Goal: Information Seeking & Learning: Check status

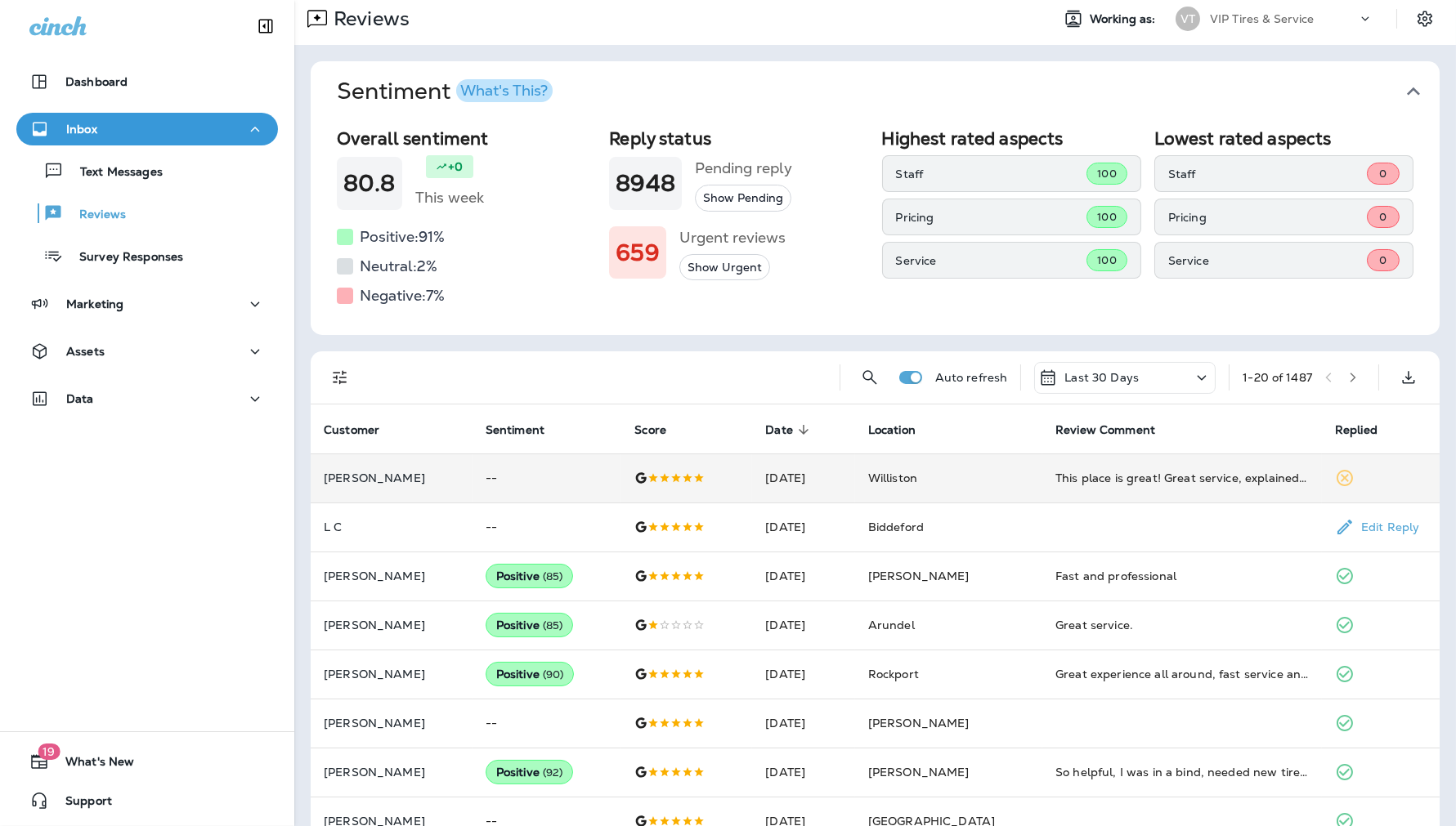
scroll to position [36, 0]
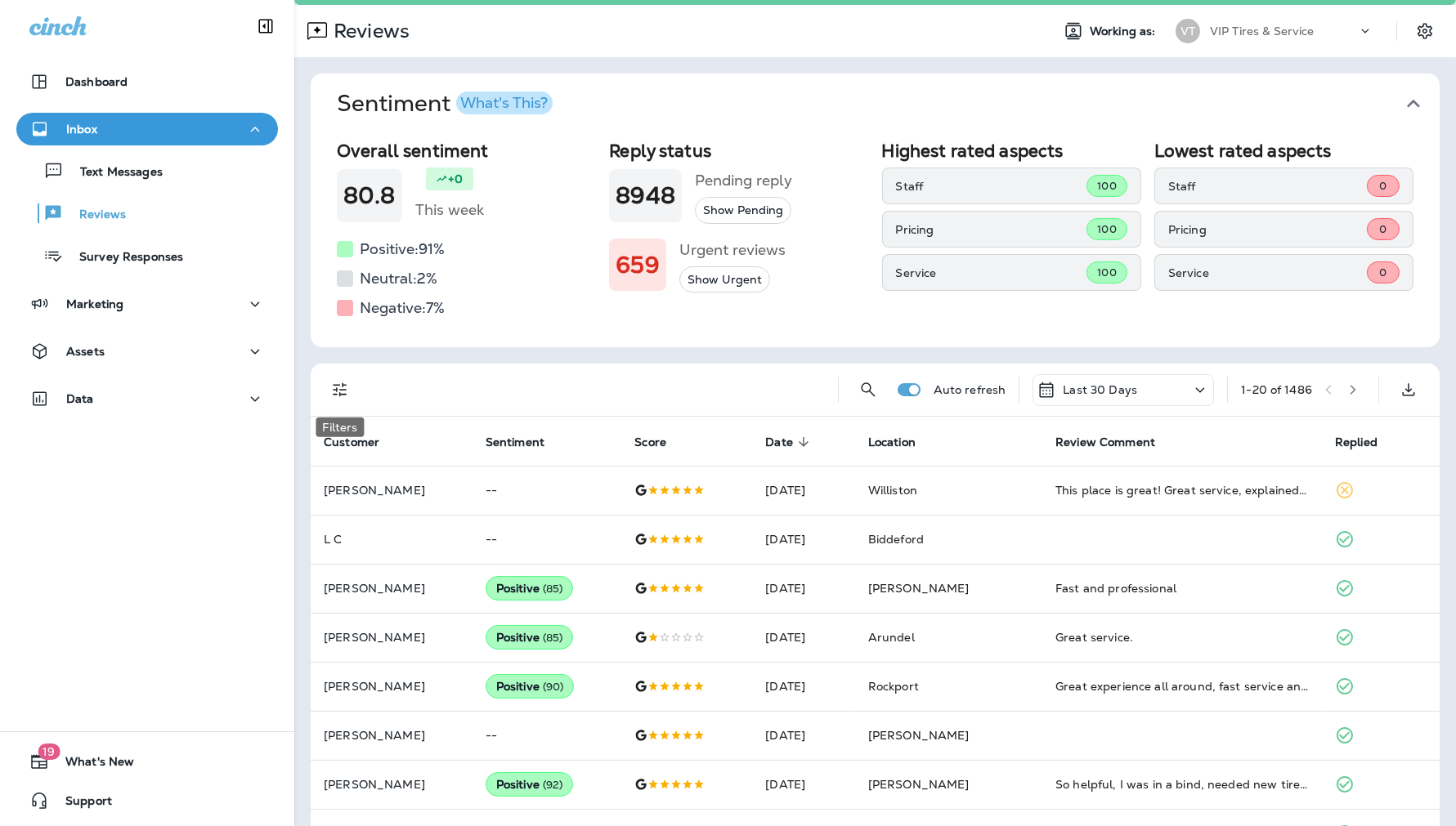
click at [346, 394] on icon "Filters" at bounding box center [340, 390] width 13 height 13
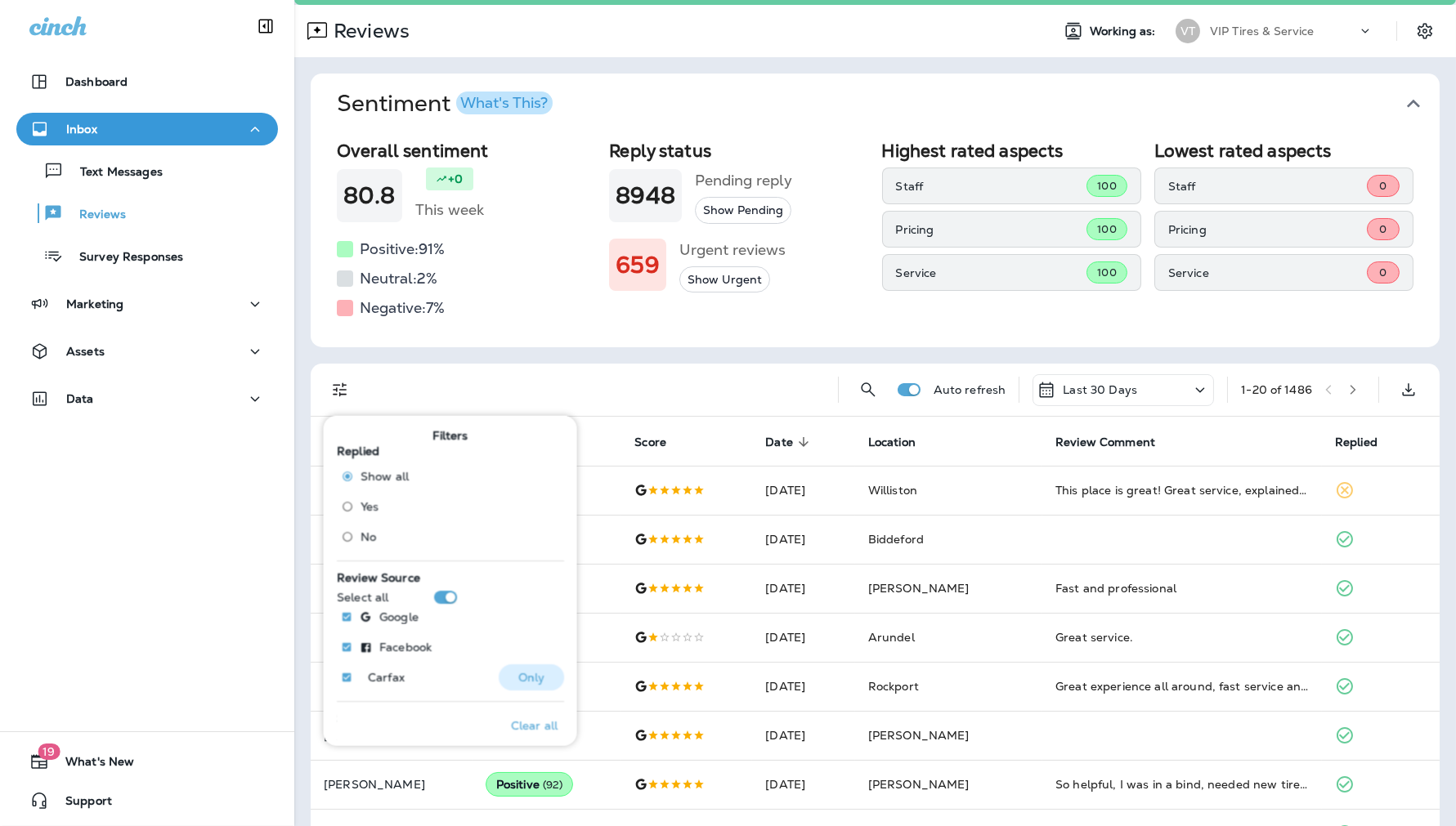
click at [517, 676] on p "Only" at bounding box center [531, 677] width 27 height 13
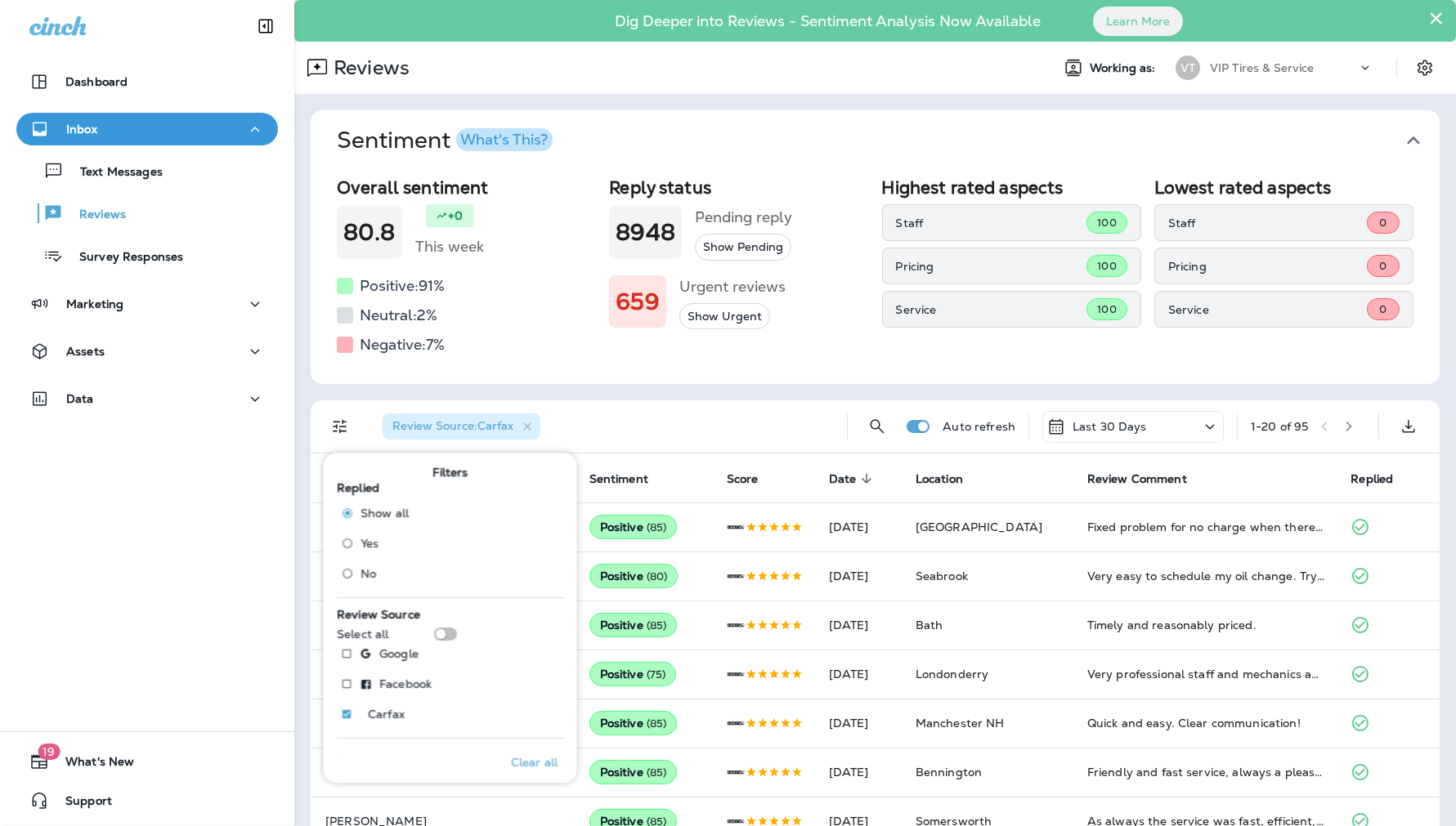
click at [308, 389] on div "Sentiment What's This? Overall sentiment 80.8 +0 This week Positive: 91 % Neutr…" at bounding box center [875, 797] width 1162 height 1406
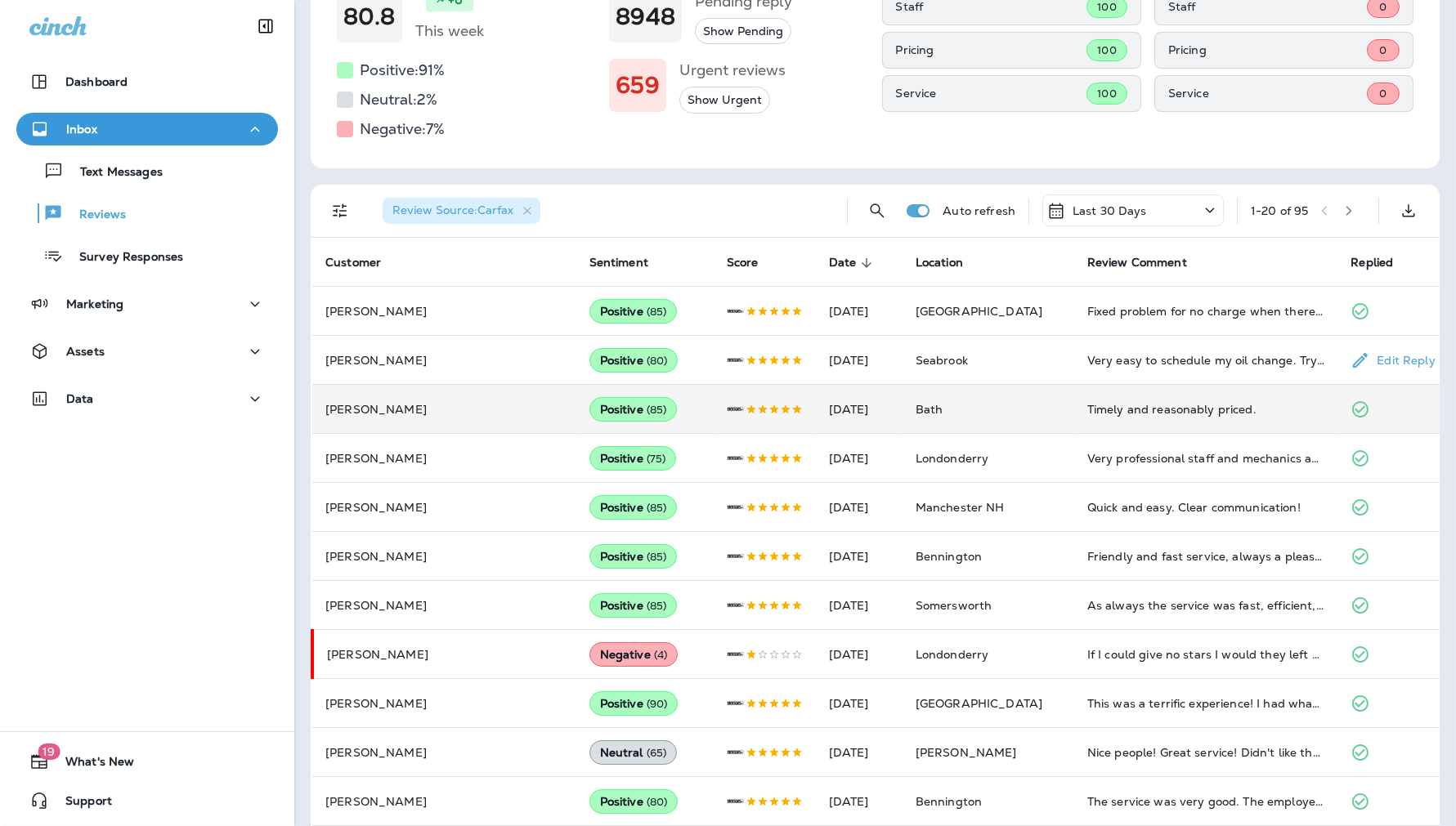
scroll to position [272, 0]
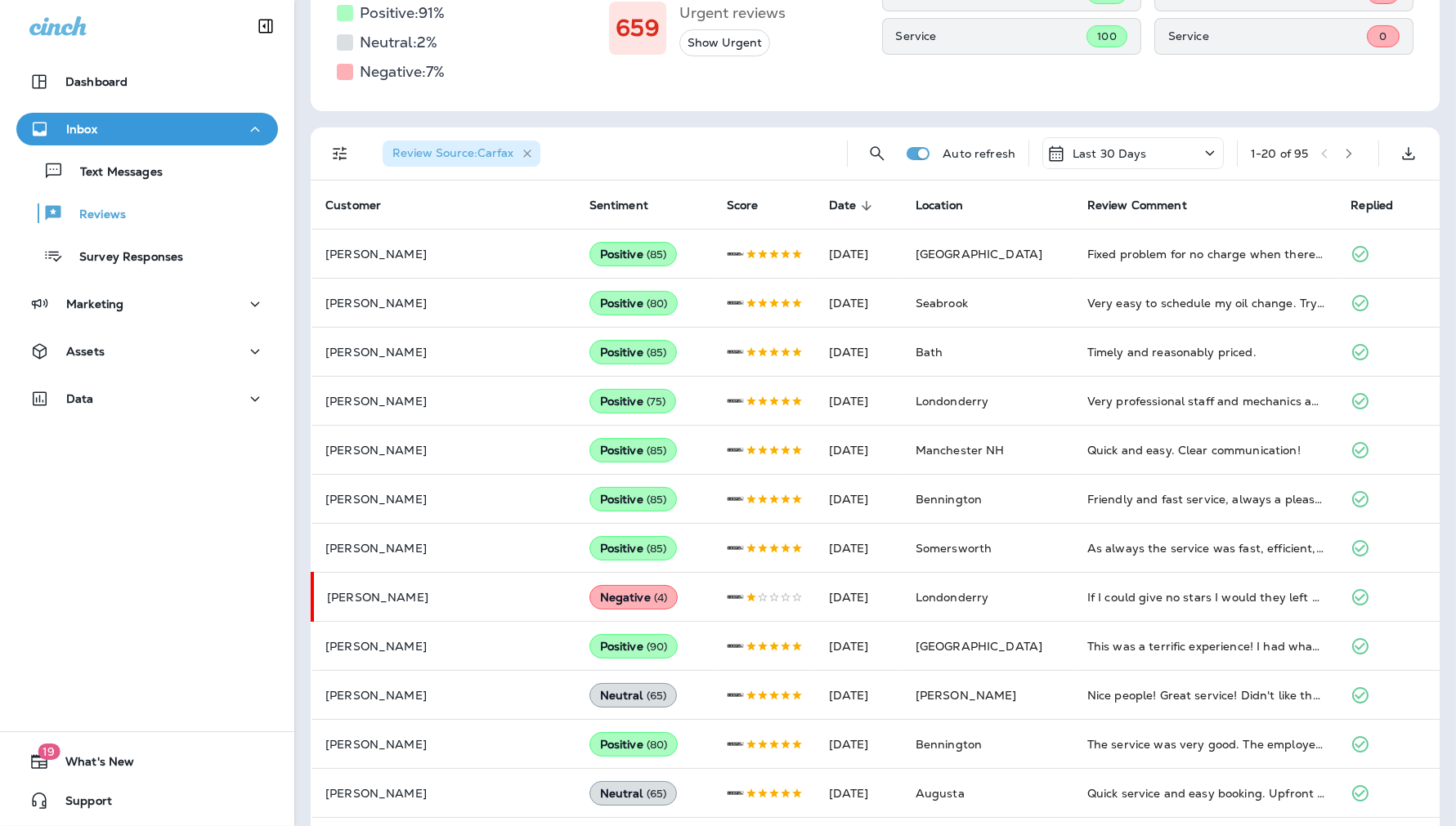
click at [527, 156] on icon "button" at bounding box center [528, 153] width 13 height 13
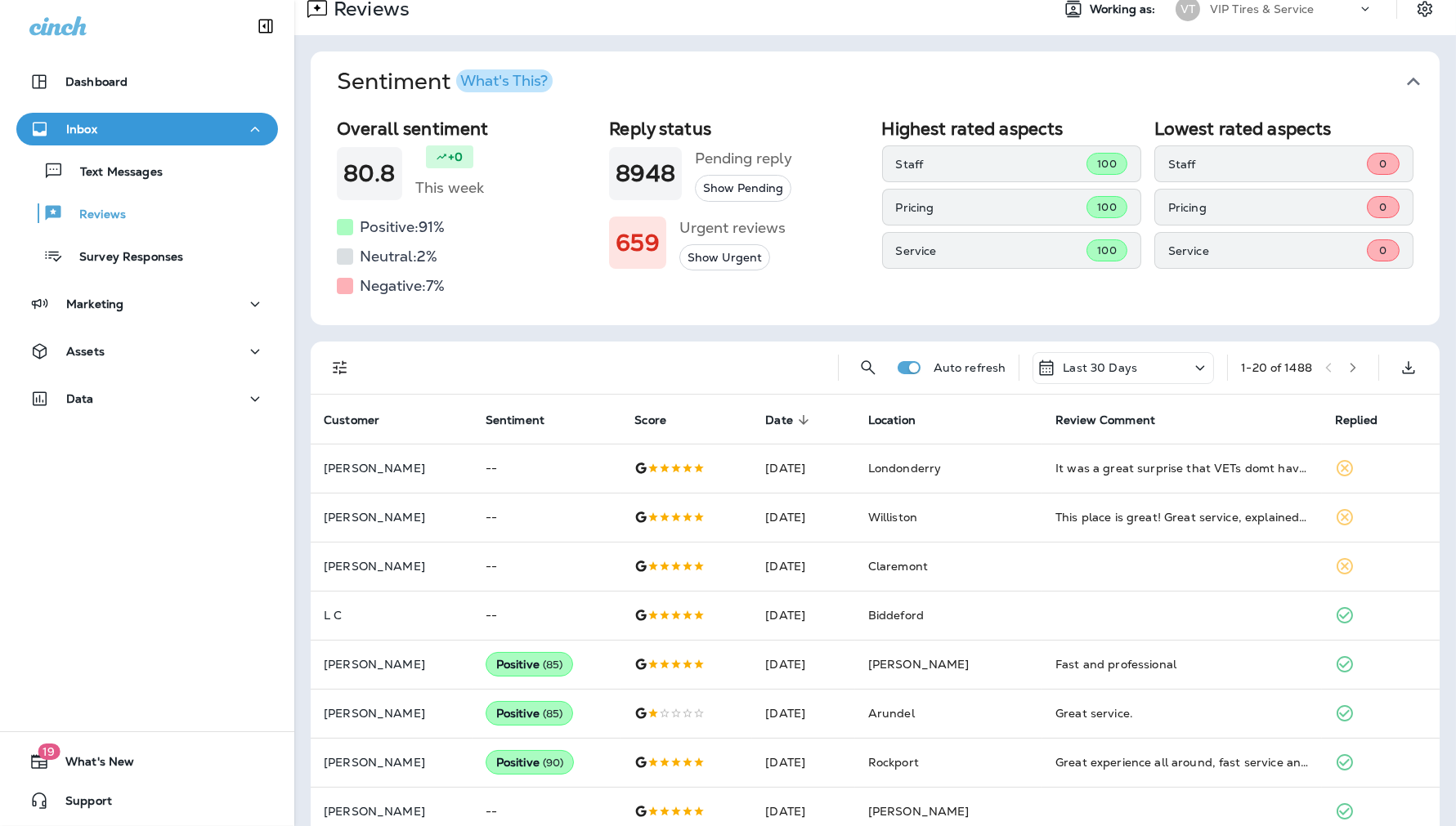
scroll to position [91, 0]
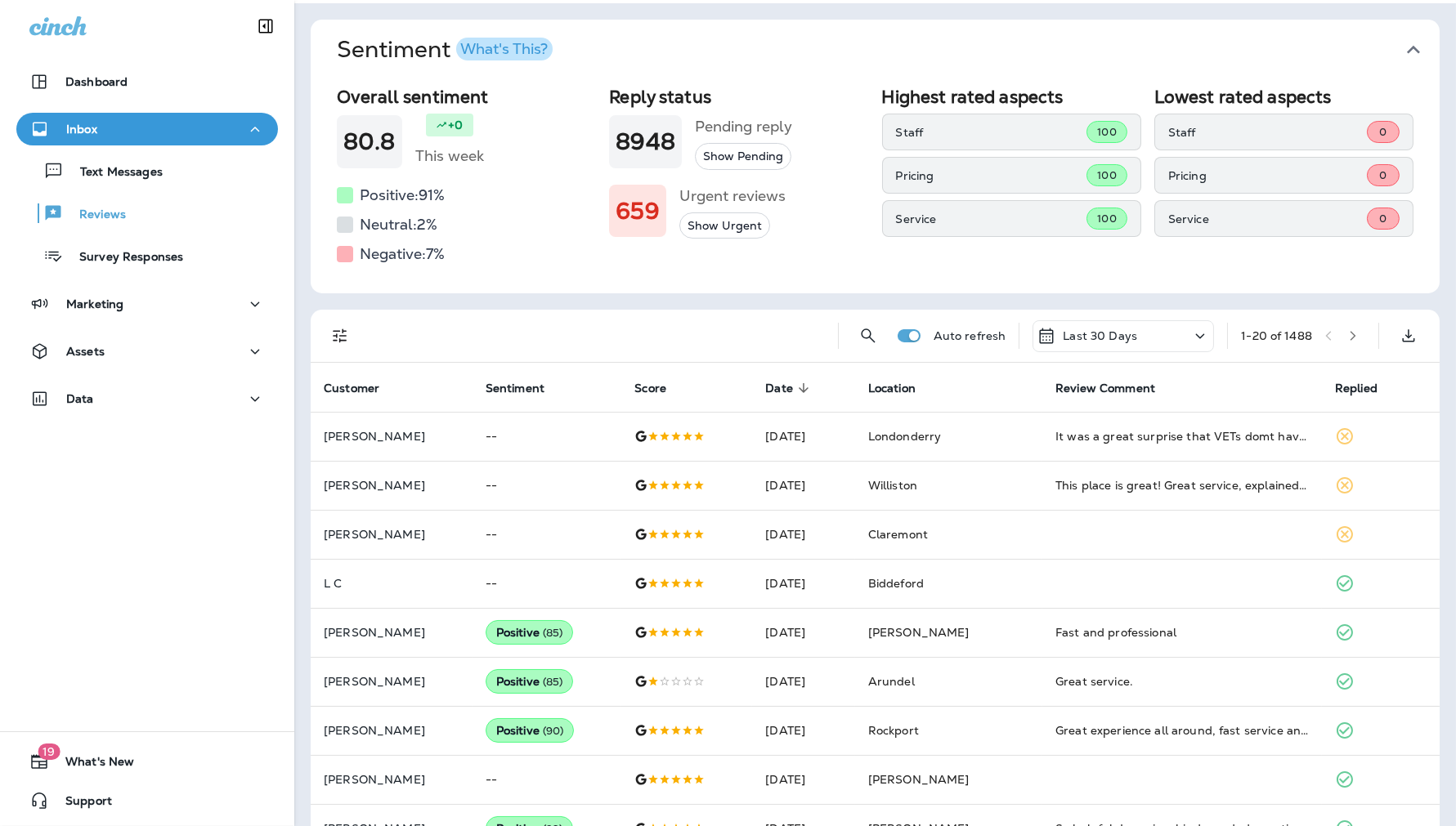
click at [1001, 49] on span "Sentiment What's This?" at bounding box center [869, 49] width 1063 height 28
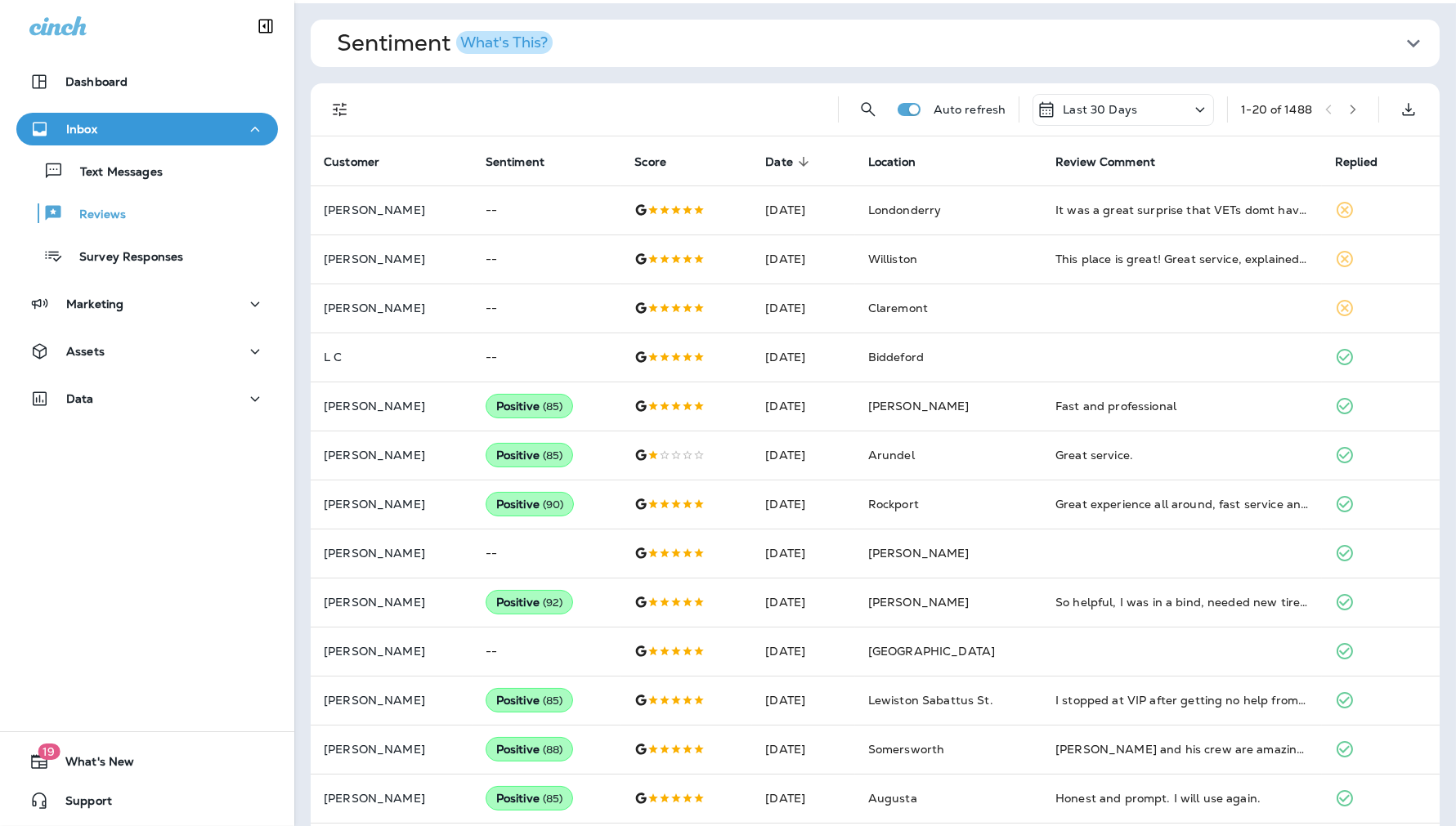
click at [999, 51] on span "Sentiment What's This?" at bounding box center [869, 43] width 1063 height 28
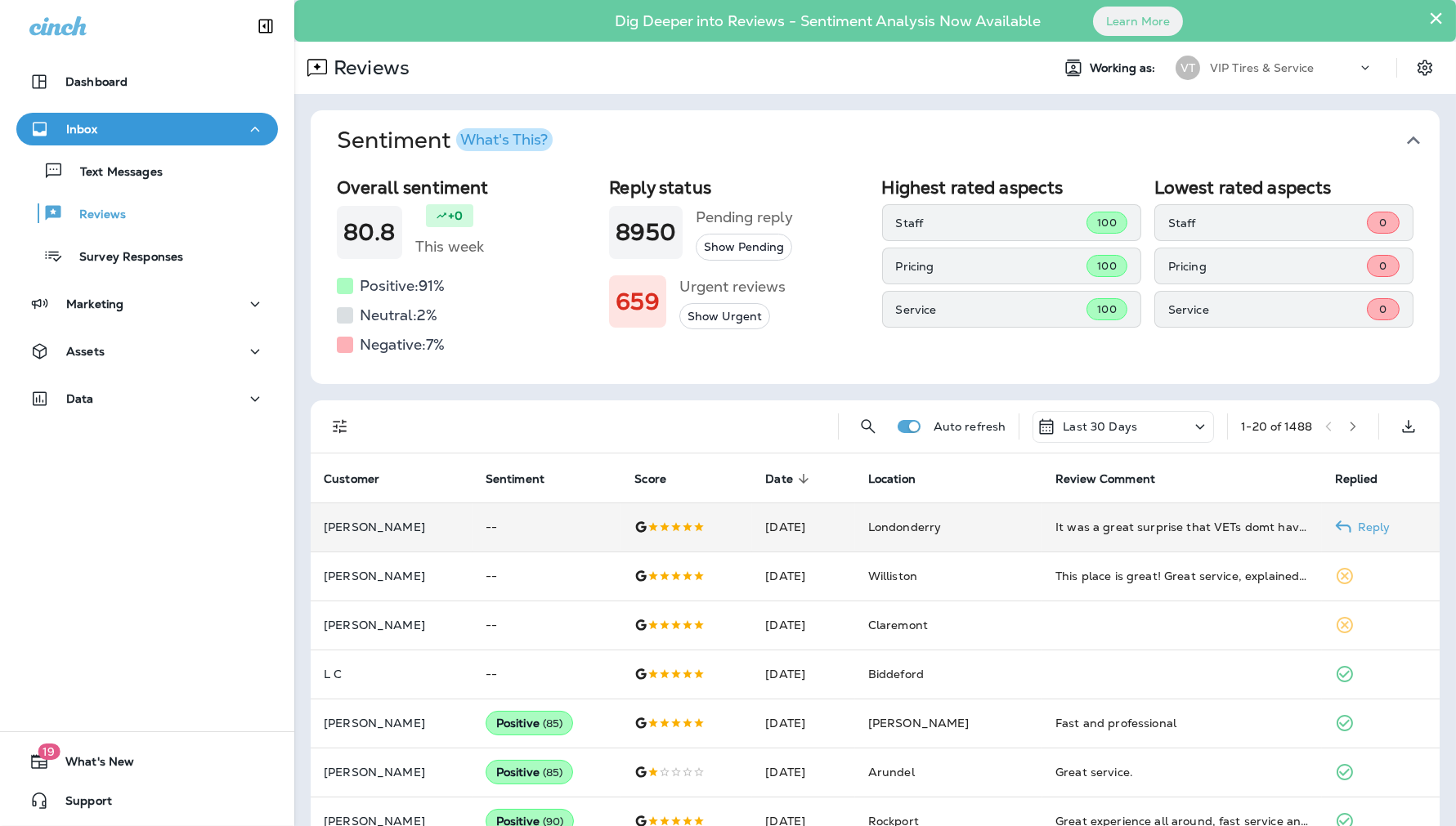
click at [594, 527] on td "--" at bounding box center [547, 527] width 150 height 49
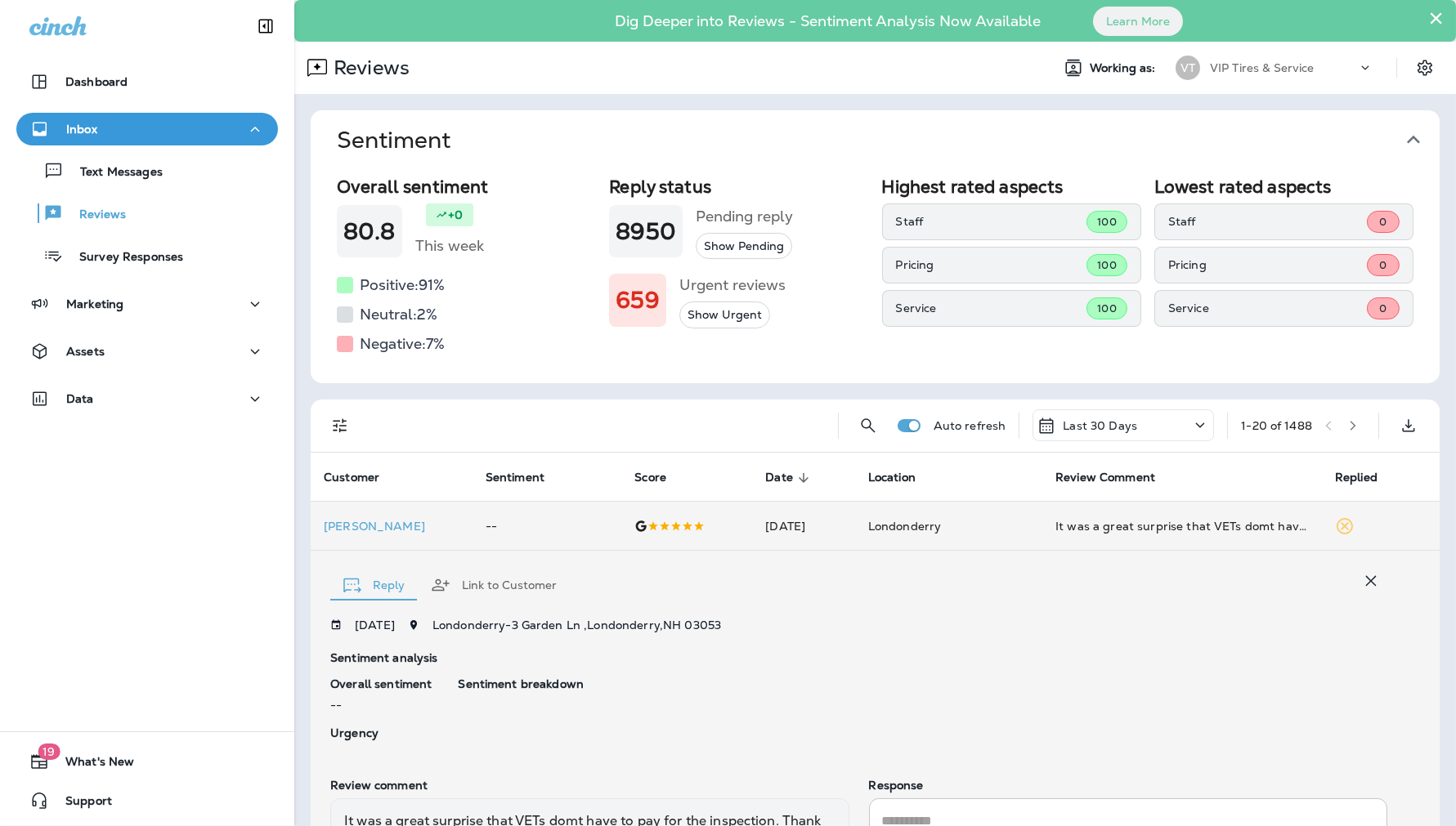
scroll to position [201, 0]
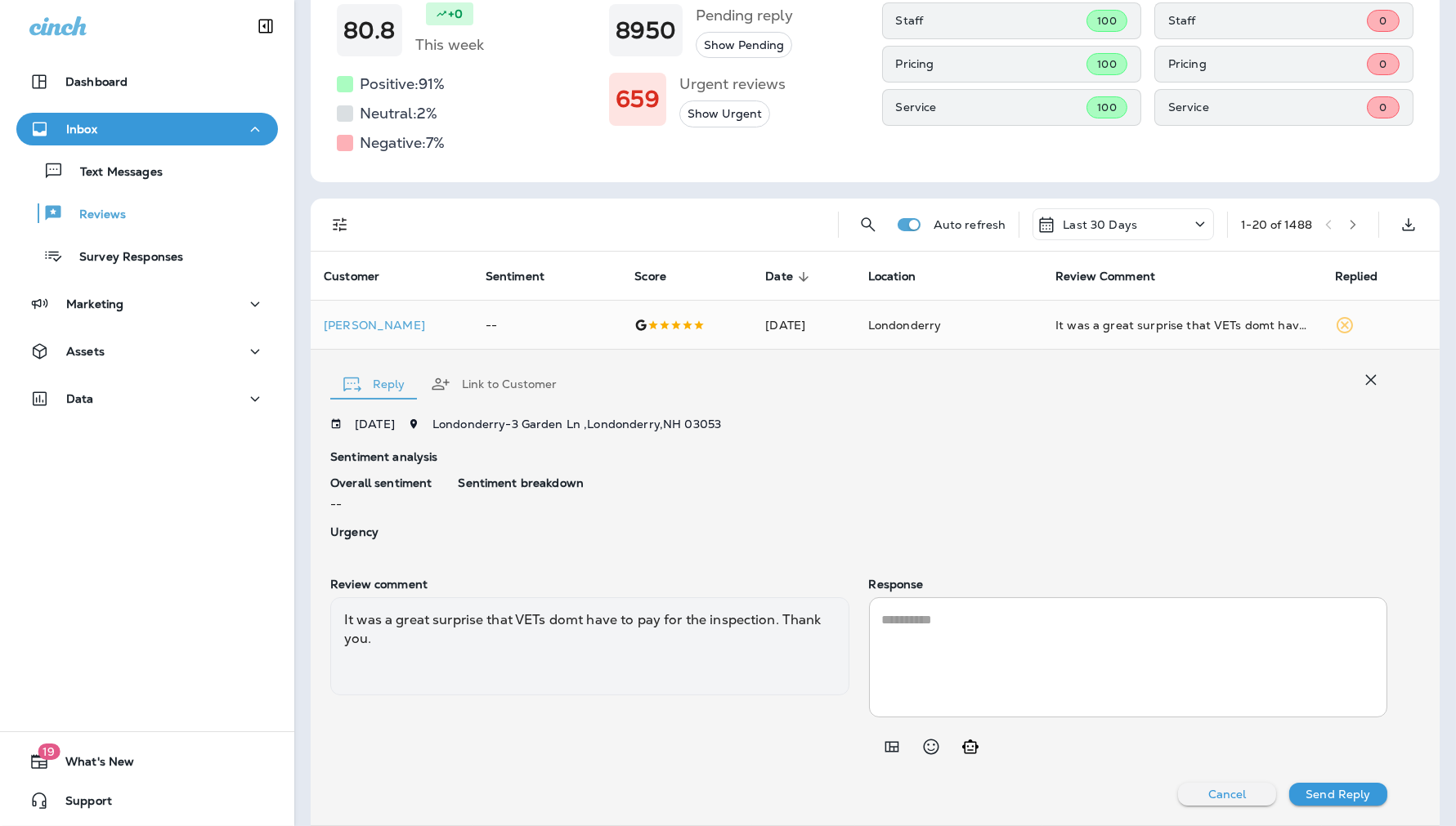
click at [1361, 370] on icon "button" at bounding box center [1371, 380] width 19 height 19
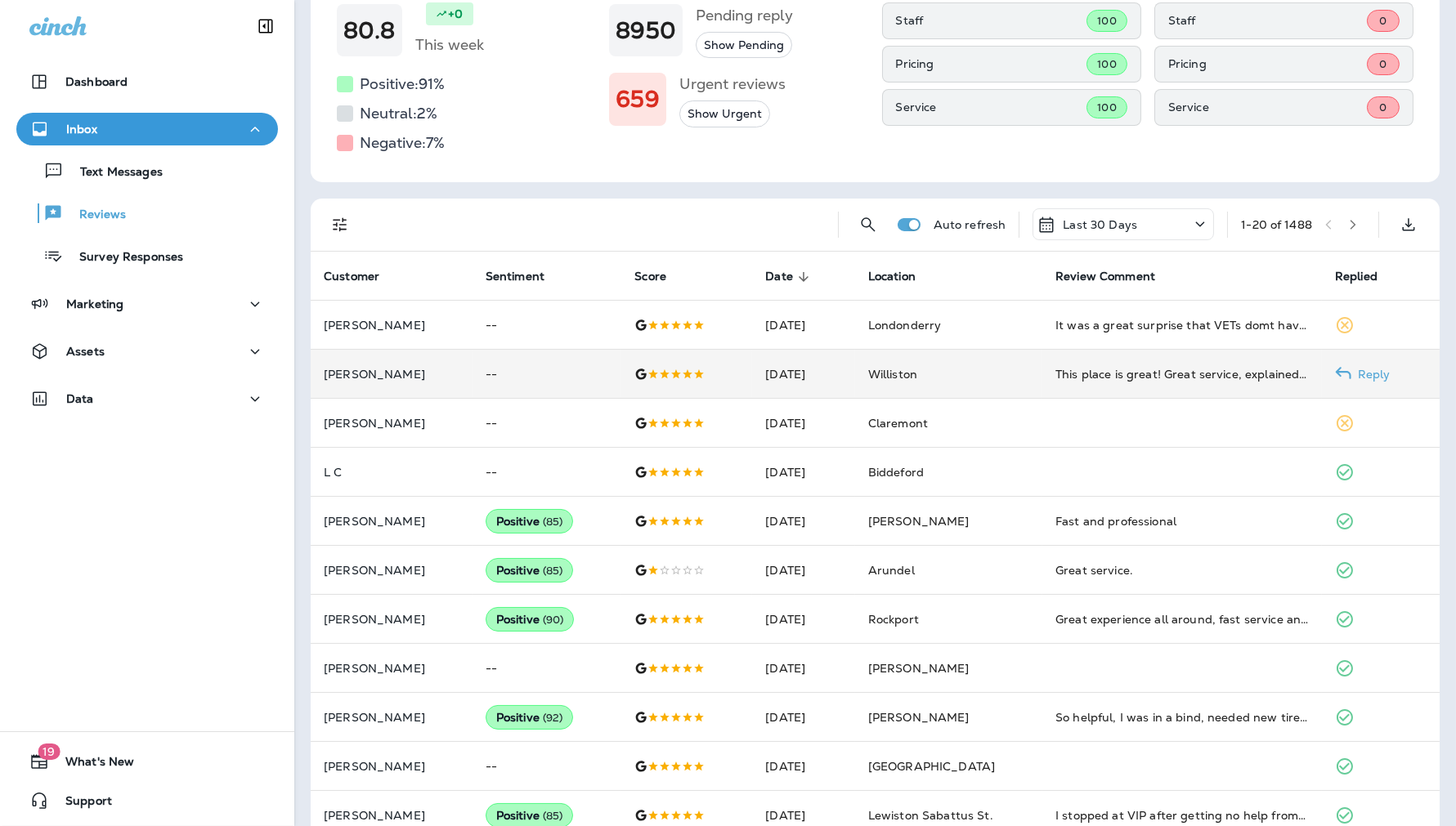
click at [610, 364] on td "--" at bounding box center [547, 374] width 150 height 49
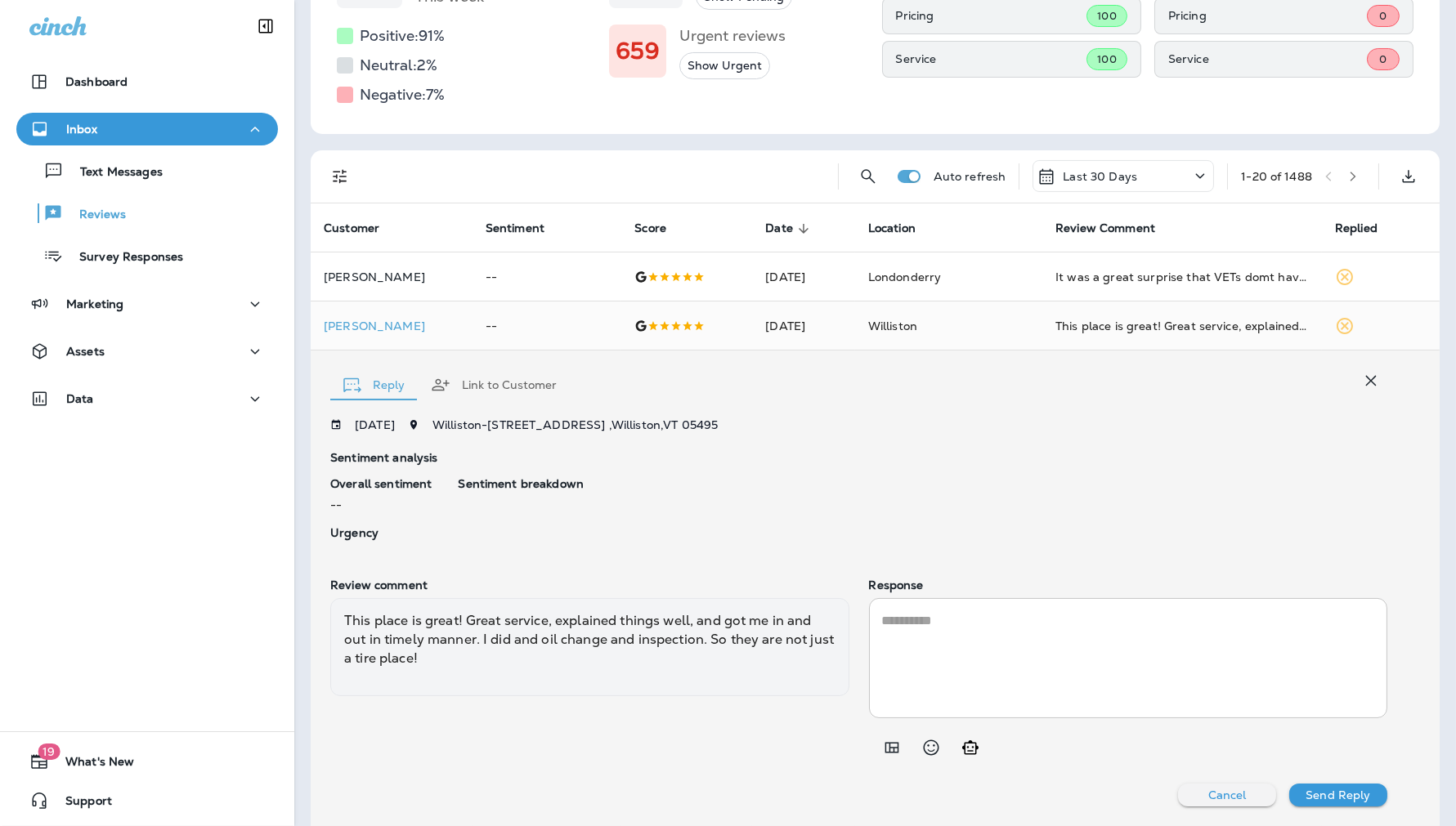
click at [1361, 372] on icon "button" at bounding box center [1371, 381] width 19 height 19
